Goal: Find contact information: Find contact information

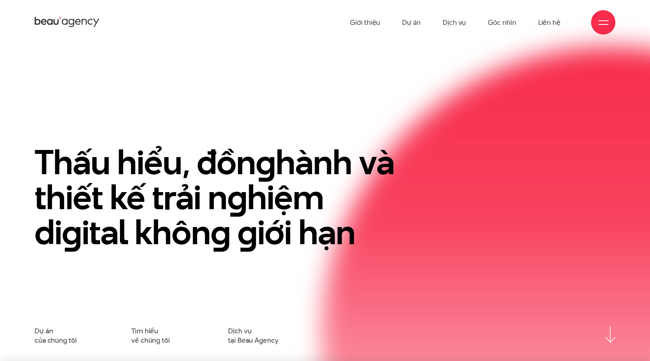
click at [600, 21] on div at bounding box center [604, 22] width 10 height 10
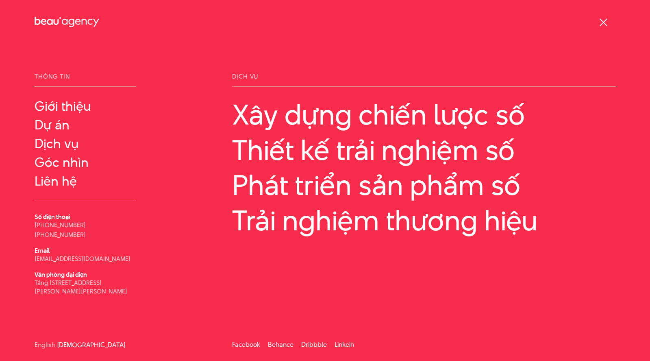
click at [604, 21] on span at bounding box center [604, 22] width 8 height 8
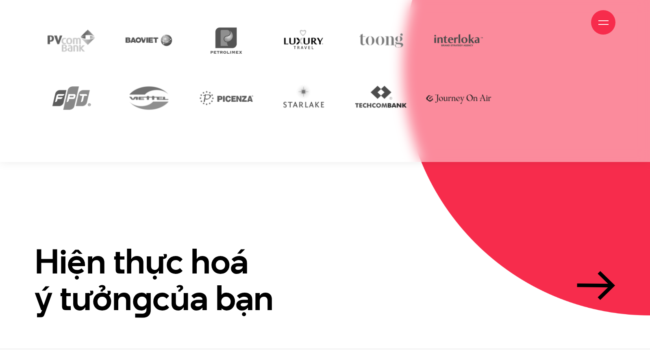
scroll to position [1975, 0]
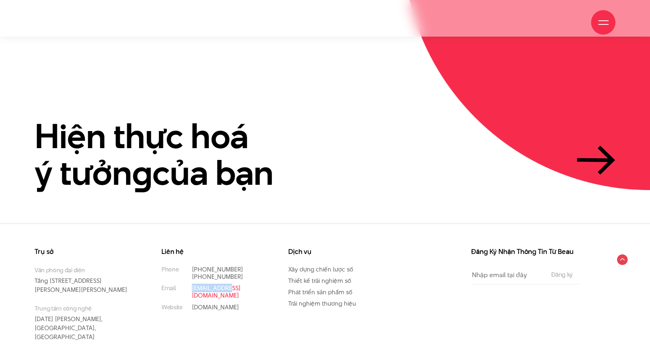
drag, startPoint x: 231, startPoint y: 273, endPoint x: 192, endPoint y: 273, distance: 39.5
click at [192, 284] on p "[EMAIL_ADDRESS][DOMAIN_NAME]" at bounding box center [228, 291] width 72 height 15
copy link "[EMAIL_ADDRESS][DOMAIN_NAME]"
